Goal: Transaction & Acquisition: Subscribe to service/newsletter

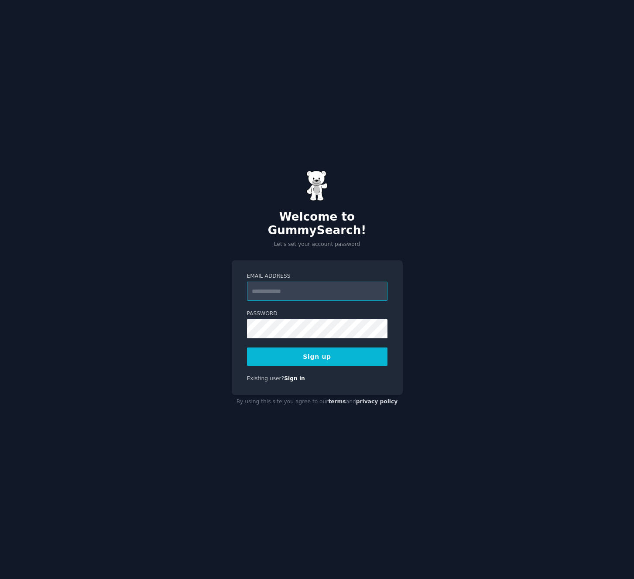
click at [0, 579] on com-1password-button at bounding box center [0, 579] width 0 height 0
type input "**********"
click at [304, 350] on button "Sign up" at bounding box center [317, 357] width 140 height 18
click at [304, 350] on div "Sign up" at bounding box center [317, 357] width 140 height 18
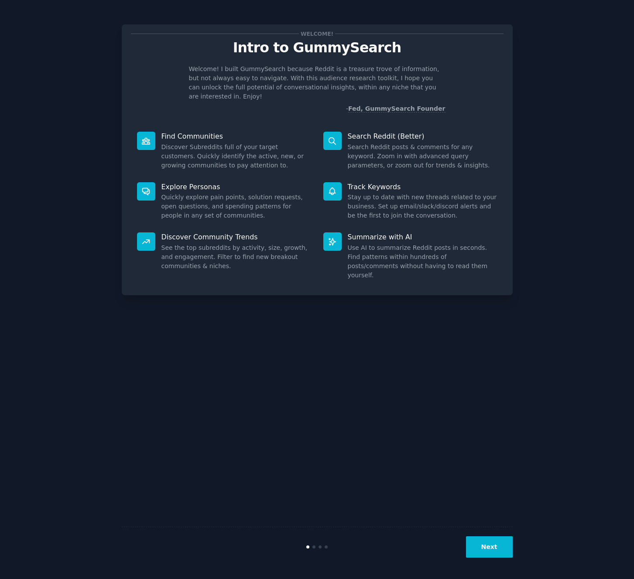
click at [491, 542] on button "Next" at bounding box center [489, 547] width 47 height 21
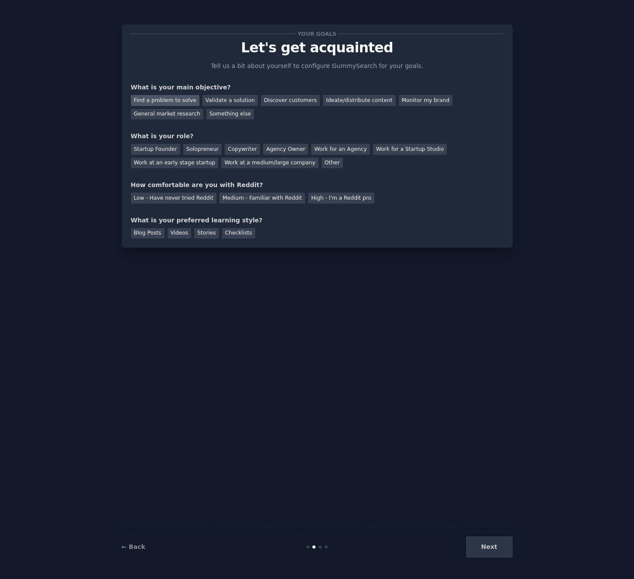
click at [148, 100] on div "Find a problem to solve" at bounding box center [165, 100] width 69 height 11
click at [171, 151] on div "Startup Founder" at bounding box center [155, 149] width 49 height 11
click at [191, 150] on div "Solopreneur" at bounding box center [202, 149] width 38 height 11
click at [188, 199] on div "Low - Have never tried Reddit" at bounding box center [174, 198] width 86 height 11
click at [186, 235] on div "Videos" at bounding box center [180, 233] width 24 height 11
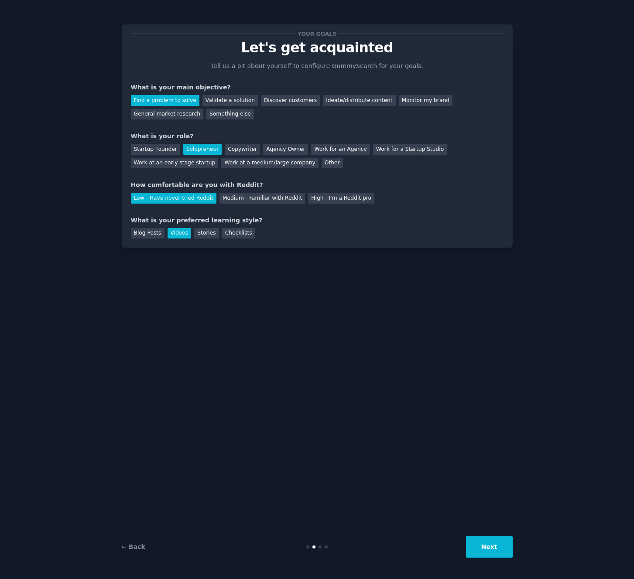
click at [493, 548] on button "Next" at bounding box center [489, 547] width 47 height 21
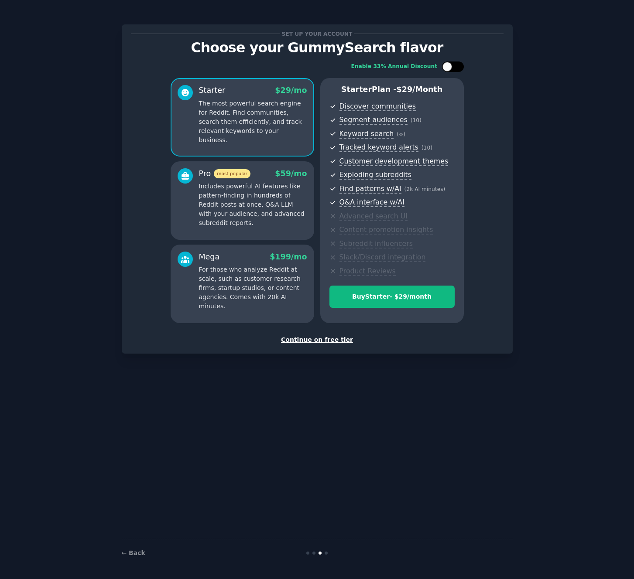
click at [453, 63] on div at bounding box center [453, 67] width 22 height 10
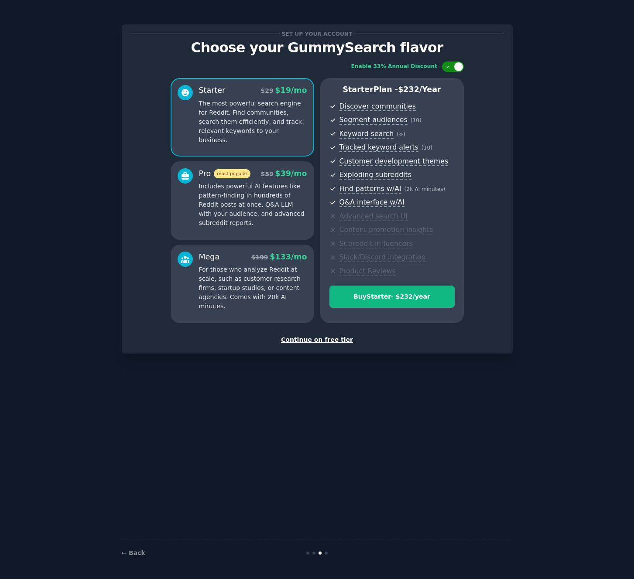
click at [453, 63] on div at bounding box center [453, 67] width 22 height 10
checkbox input "false"
click at [335, 344] on div "Continue on free tier" at bounding box center [317, 340] width 373 height 9
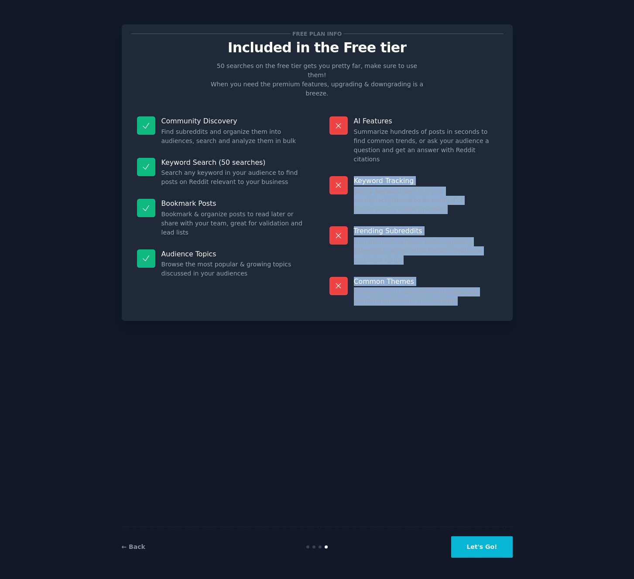
drag, startPoint x: 354, startPoint y: 154, endPoint x: 435, endPoint y: 263, distance: 135.8
click at [435, 263] on dl "AI Features Summarize hundreds of posts in seconds to find common trends, or as…" at bounding box center [413, 211] width 180 height 202
click at [435, 271] on div "Common Themes GummySearch identifies pain points and solution requests in any s…" at bounding box center [413, 291] width 180 height 41
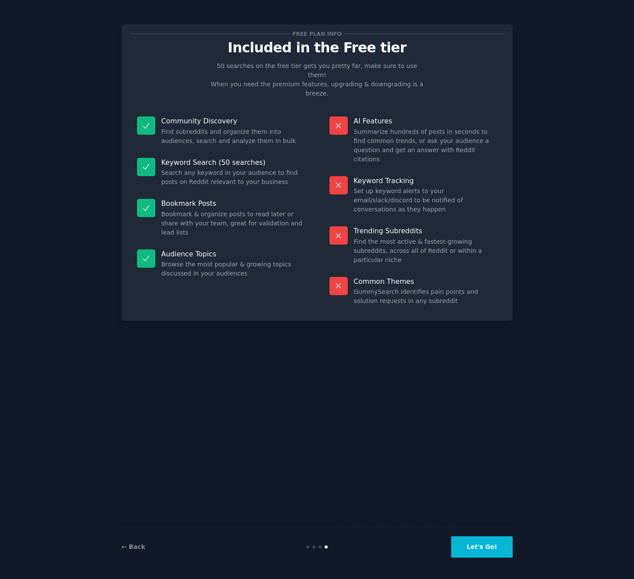
click at [477, 546] on button "Let's Go!" at bounding box center [481, 547] width 61 height 21
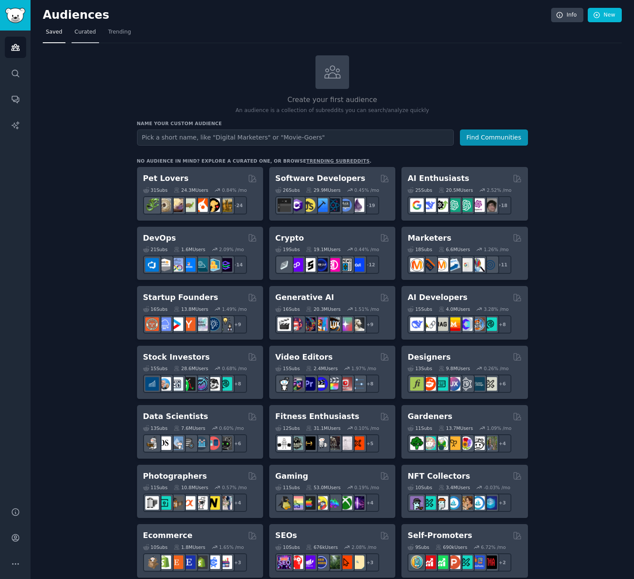
click at [85, 32] on span "Curated" at bounding box center [85, 32] width 21 height 8
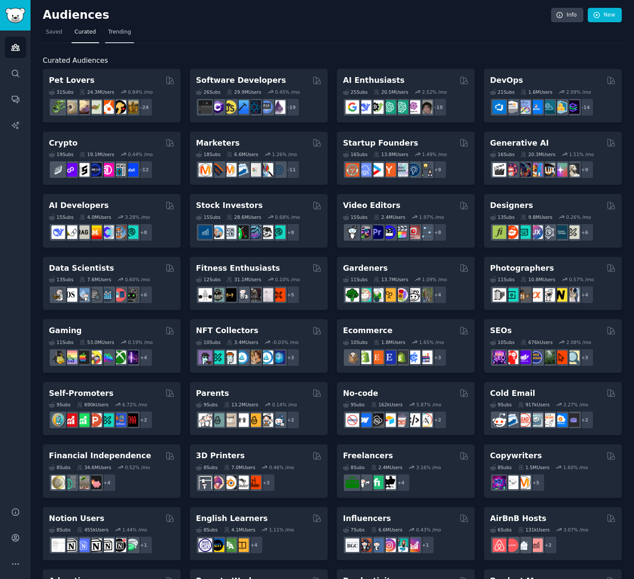
click at [108, 32] on span "Trending" at bounding box center [119, 32] width 23 height 8
